Goal: Check status: Check status

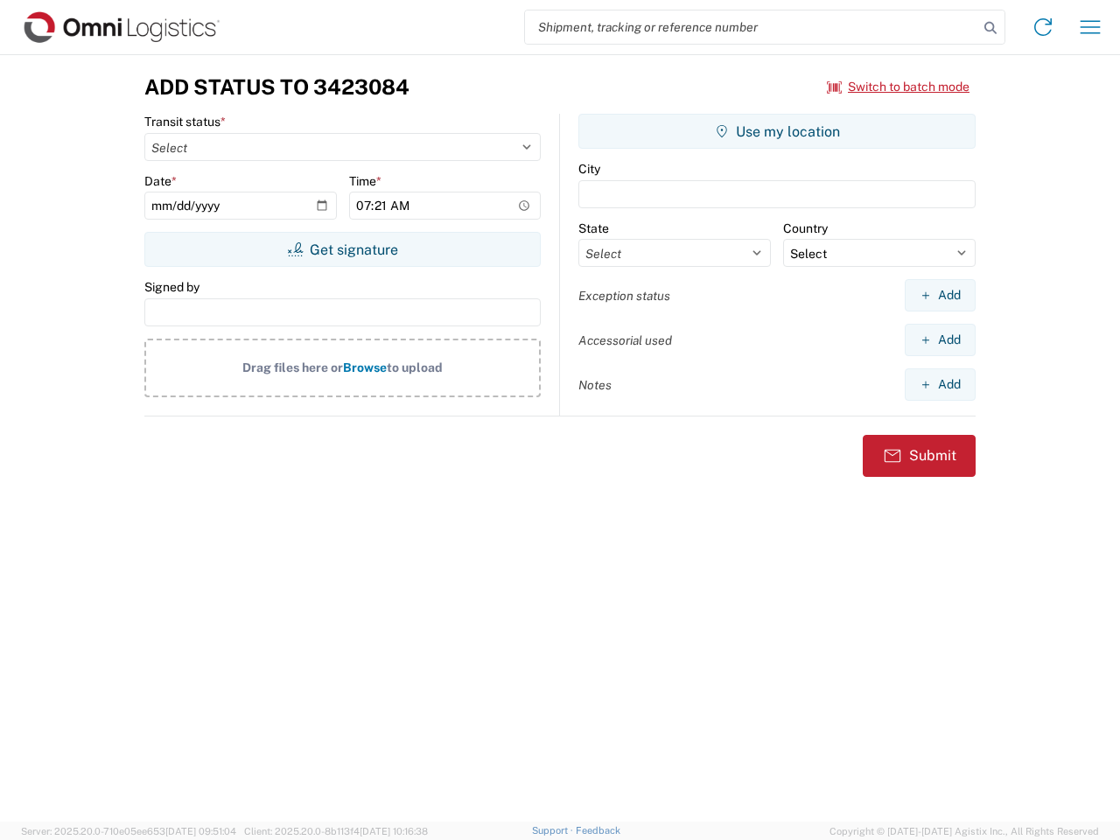
click at [752, 27] on input "search" at bounding box center [751, 27] width 453 height 33
click at [991, 28] on icon at bounding box center [990, 28] width 25 height 25
click at [1043, 27] on icon at bounding box center [1043, 27] width 28 height 28
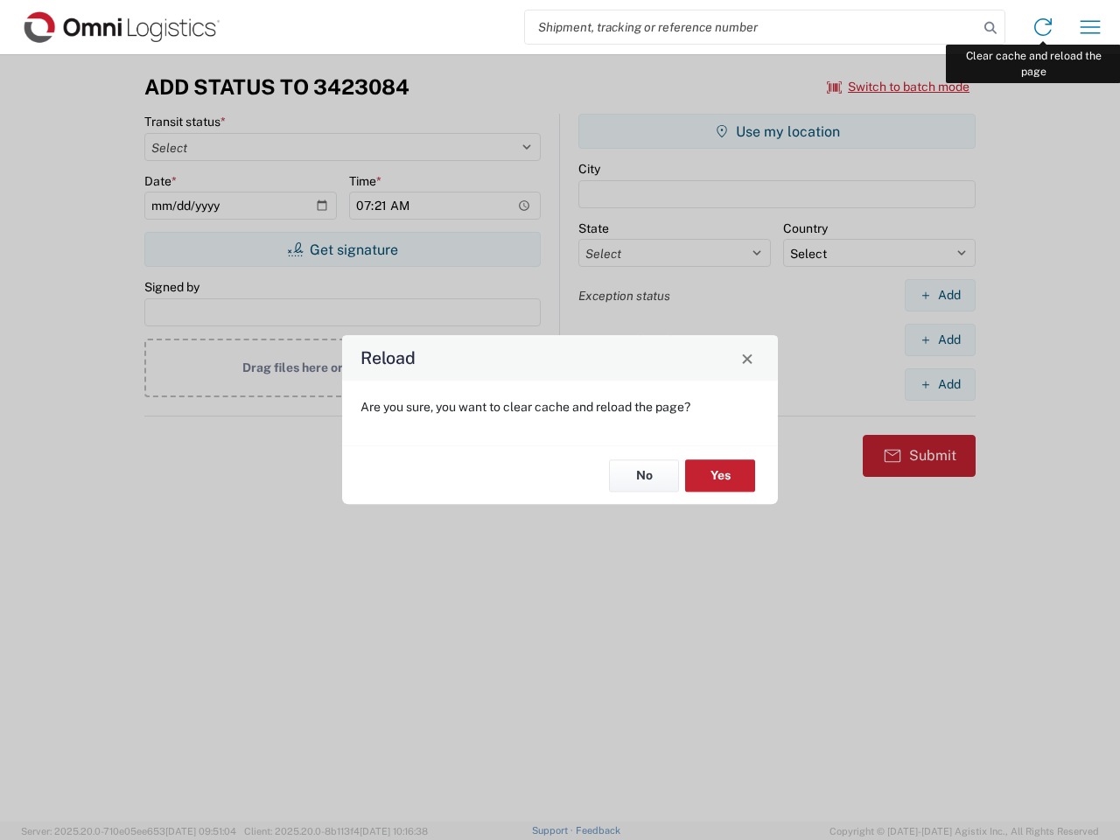
click at [1090, 27] on div "Reload Are you sure, you want to clear cache and reload the page? No Yes" at bounding box center [560, 420] width 1120 height 840
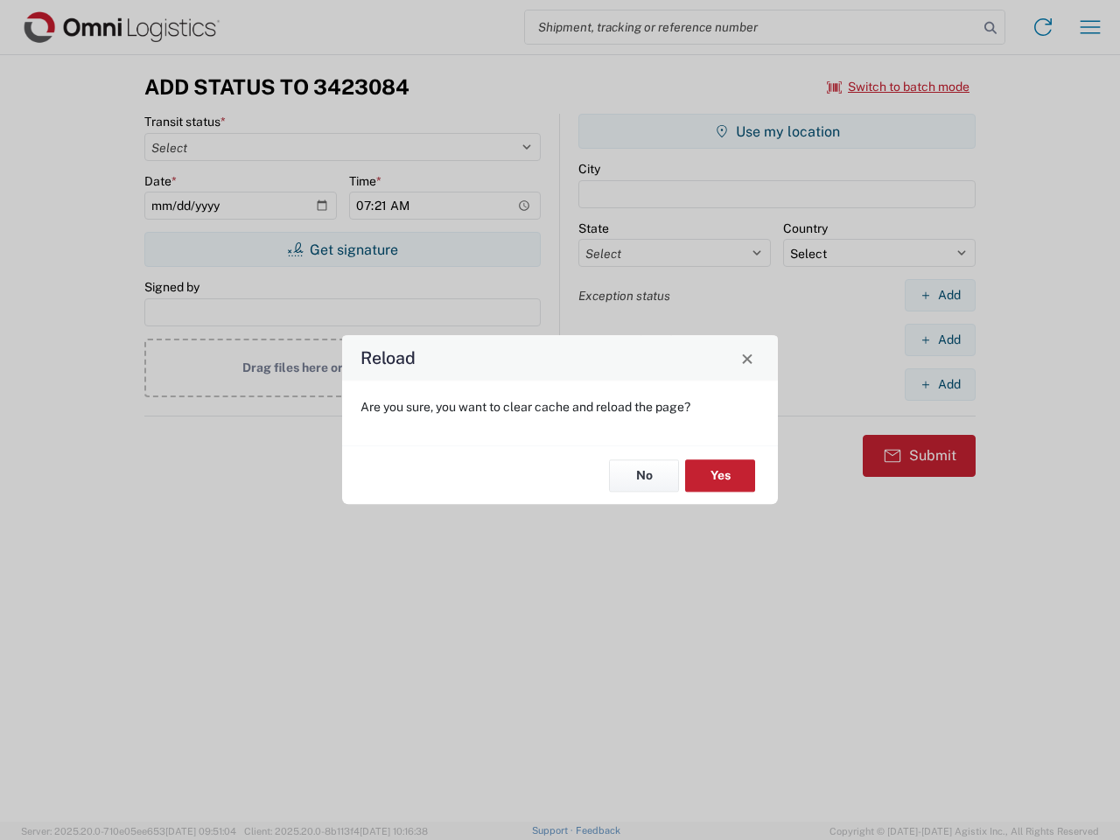
click at [899, 87] on div "Reload Are you sure, you want to clear cache and reload the page? No Yes" at bounding box center [560, 420] width 1120 height 840
click at [342, 249] on div "Reload Are you sure, you want to clear cache and reload the page? No Yes" at bounding box center [560, 420] width 1120 height 840
click at [777, 131] on div "Reload Are you sure, you want to clear cache and reload the page? No Yes" at bounding box center [560, 420] width 1120 height 840
click at [940, 295] on div "Reload Are you sure, you want to clear cache and reload the page? No Yes" at bounding box center [560, 420] width 1120 height 840
click at [940, 340] on div "Reload Are you sure, you want to clear cache and reload the page? No Yes" at bounding box center [560, 420] width 1120 height 840
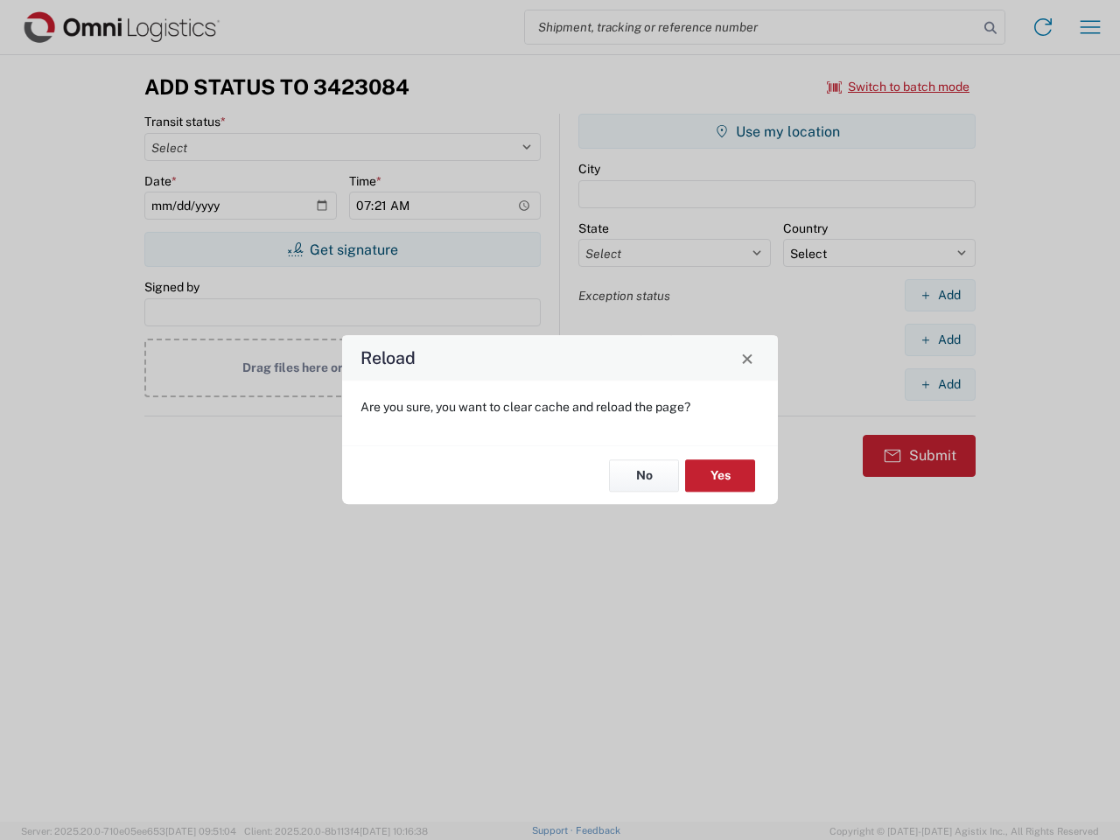
click at [940, 384] on div "Reload Are you sure, you want to clear cache and reload the page? No Yes" at bounding box center [560, 420] width 1120 height 840
